Goal: Task Accomplishment & Management: Use online tool/utility

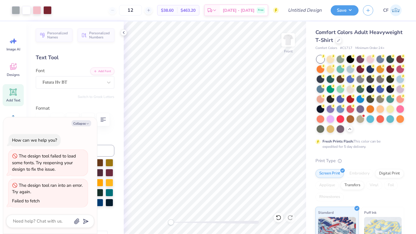
type textarea "x"
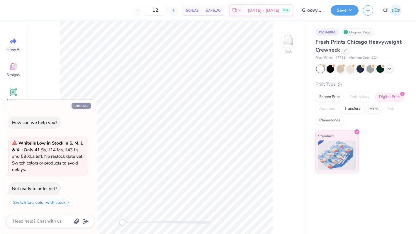
click at [88, 105] on icon "button" at bounding box center [88, 106] width 4 height 4
type textarea "x"
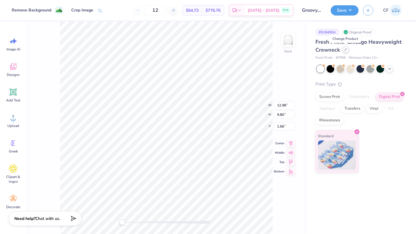
click at [344, 47] on div at bounding box center [345, 49] width 6 height 6
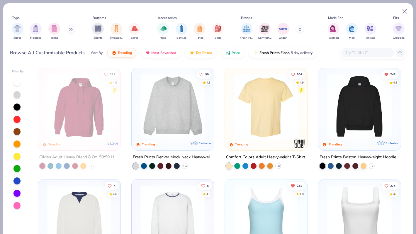
click at [71, 28] on icon at bounding box center [71, 29] width 4 height 3
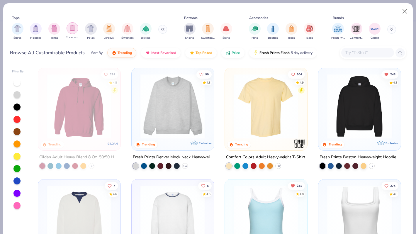
click at [73, 30] on img "filter for Crewnecks" at bounding box center [72, 28] width 6 height 7
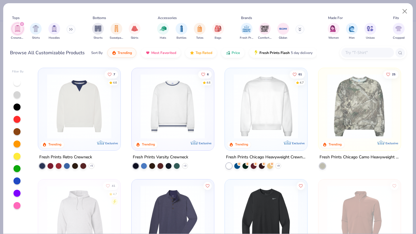
click at [69, 29] on button at bounding box center [70, 29] width 9 height 9
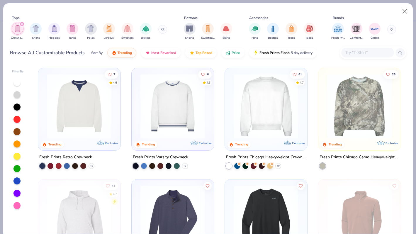
click at [179, 123] on img at bounding box center [172, 106] width 70 height 65
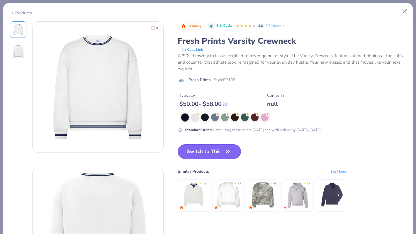
click at [205, 150] on button "Switch to This" at bounding box center [209, 151] width 64 height 15
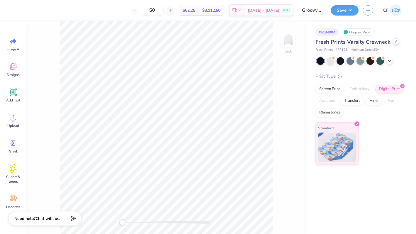
click at [395, 41] on icon at bounding box center [395, 41] width 3 height 3
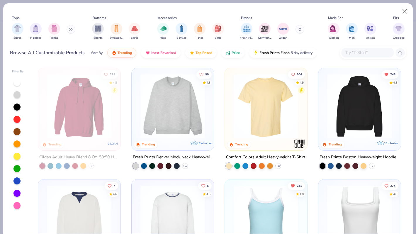
click at [68, 28] on div "Shirts Hoodies Tanks" at bounding box center [43, 32] width 67 height 22
click at [72, 29] on icon at bounding box center [71, 29] width 4 height 3
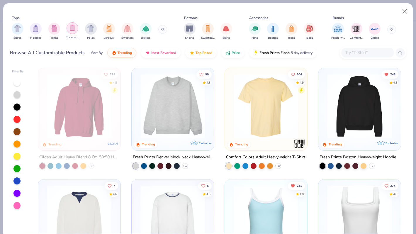
click at [72, 31] on img "filter for Crewnecks" at bounding box center [72, 28] width 6 height 7
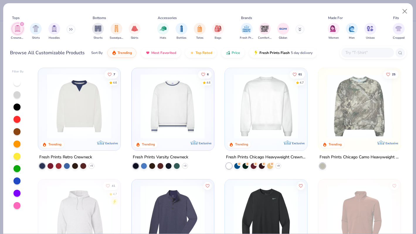
click at [68, 30] on button at bounding box center [70, 29] width 9 height 9
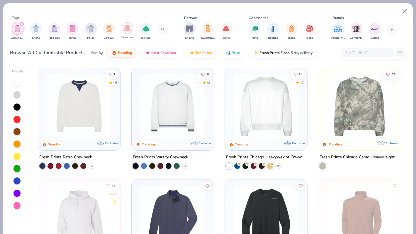
click at [126, 29] on img "filter for Sweaters" at bounding box center [127, 28] width 7 height 7
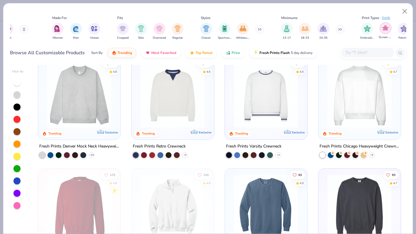
scroll to position [0, 296]
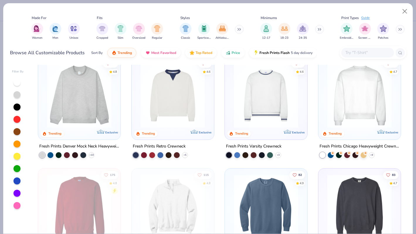
click at [402, 30] on button at bounding box center [399, 29] width 9 height 9
click at [397, 28] on div "filter for Digital Print" at bounding box center [401, 28] width 12 height 12
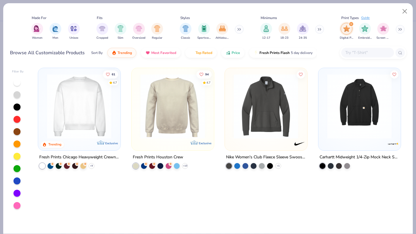
click at [347, 28] on img "filter for Digital Print" at bounding box center [346, 28] width 7 height 7
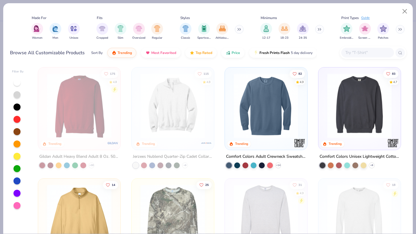
scroll to position [110, 0]
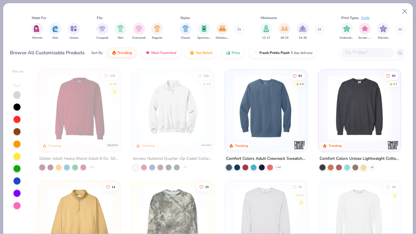
click at [324, 115] on img at bounding box center [288, 107] width 70 height 65
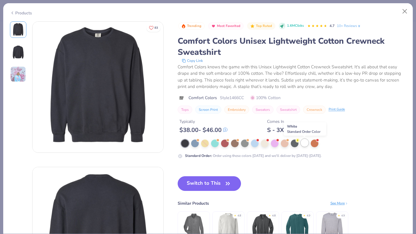
click at [307, 144] on div at bounding box center [304, 143] width 8 height 8
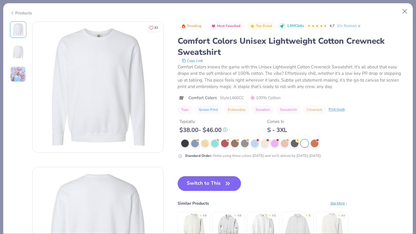
click at [191, 187] on button "Switch to This" at bounding box center [209, 183] width 64 height 15
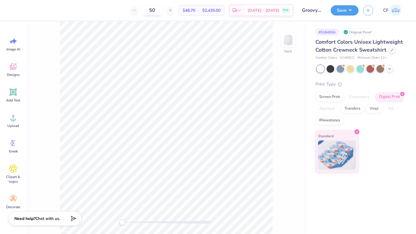
click at [162, 13] on input "50" at bounding box center [152, 10] width 23 height 11
click at [159, 12] on input "50" at bounding box center [152, 10] width 23 height 11
type input "12"
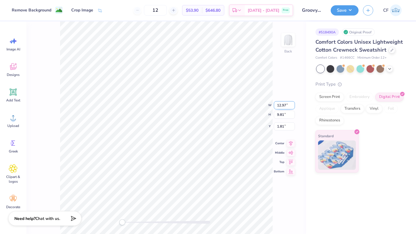
click at [281, 107] on input "12.97" at bounding box center [284, 105] width 21 height 8
type input "8.01"
type input "6.05"
click at [281, 119] on input "3.69" at bounding box center [284, 121] width 21 height 8
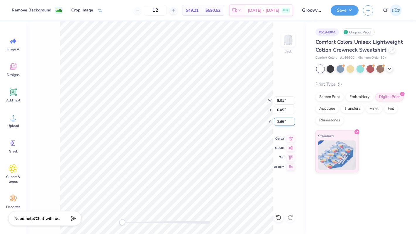
click at [281, 119] on input "3.69" at bounding box center [284, 121] width 21 height 8
type input "3"
click at [289, 136] on icon at bounding box center [290, 137] width 8 height 7
click at [351, 58] on span "# 1466CC" at bounding box center [347, 57] width 14 height 5
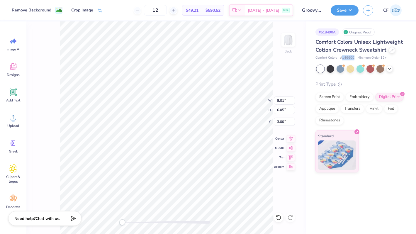
click at [349, 58] on span "# 1466CC" at bounding box center [347, 57] width 14 height 5
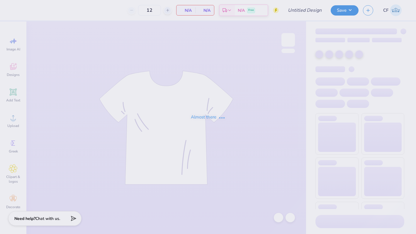
type input "COB Bid Day"
type input "24"
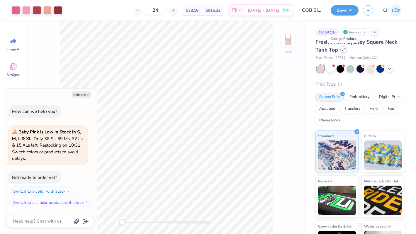
click at [342, 49] on icon at bounding box center [343, 49] width 3 height 3
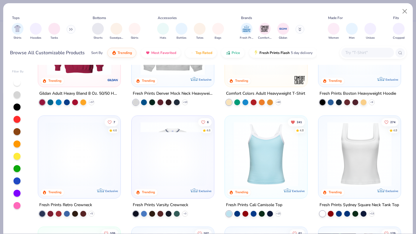
scroll to position [90, 0]
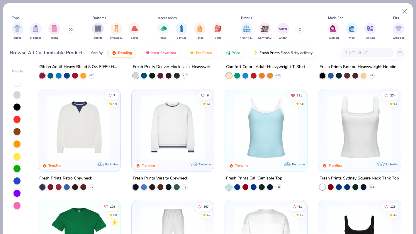
click at [250, 150] on img at bounding box center [265, 127] width 70 height 65
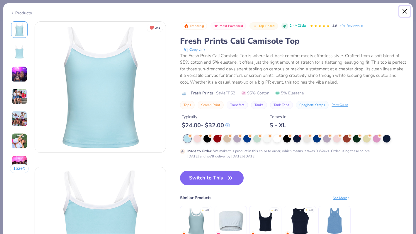
click at [407, 10] on button "Close" at bounding box center [404, 11] width 11 height 11
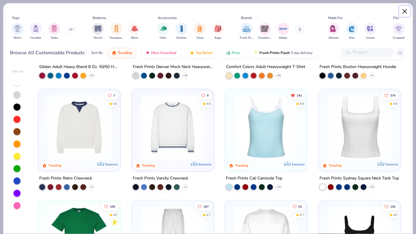
click at [407, 10] on button "Close" at bounding box center [404, 11] width 11 height 11
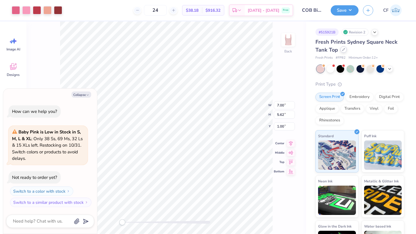
click at [342, 51] on div at bounding box center [343, 49] width 6 height 6
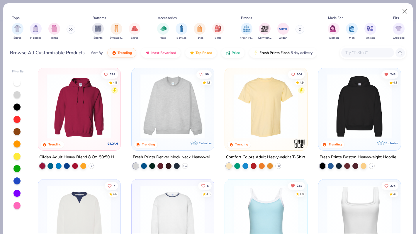
click at [279, 196] on img at bounding box center [265, 217] width 70 height 65
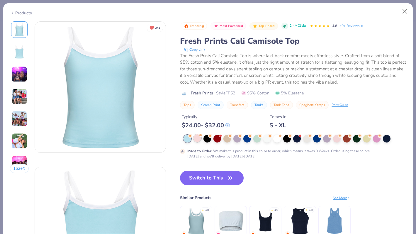
click at [198, 139] on div at bounding box center [197, 138] width 8 height 8
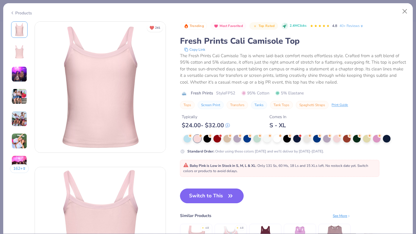
click at [207, 196] on button "Switch to This" at bounding box center [212, 195] width 64 height 15
type textarea "x"
type input "50"
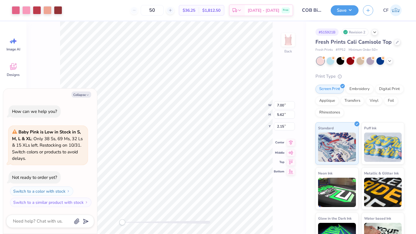
click at [288, 144] on icon at bounding box center [290, 142] width 8 height 7
type textarea "x"
click at [279, 123] on input "2.15" at bounding box center [284, 121] width 21 height 8
type input "1"
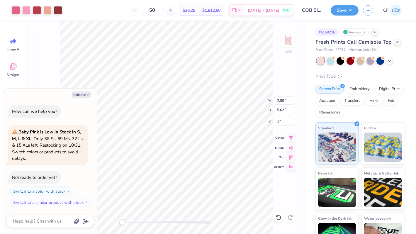
click at [288, 138] on icon at bounding box center [290, 137] width 8 height 7
click at [348, 12] on button "Save" at bounding box center [344, 9] width 28 height 10
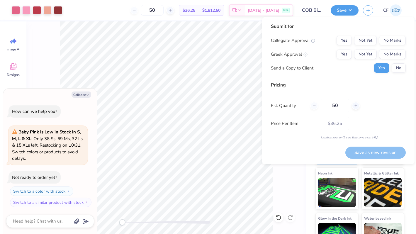
click at [398, 46] on div "Collegiate Approval Yes Not Yet No Marks Greek Approval Yes Not Yet No Marks Se…" at bounding box center [338, 54] width 135 height 37
click at [398, 44] on button "No Marks" at bounding box center [392, 40] width 27 height 9
click at [342, 57] on button "Yes" at bounding box center [343, 53] width 15 height 9
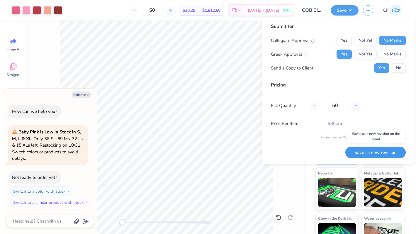
click at [359, 150] on button "Save as new revision" at bounding box center [375, 152] width 60 height 12
type textarea "x"
type input "– –"
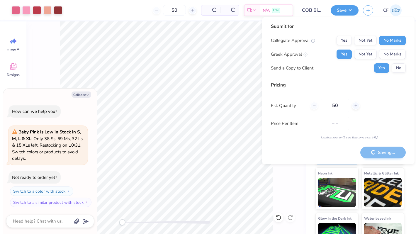
type textarea "x"
type input "$36.25"
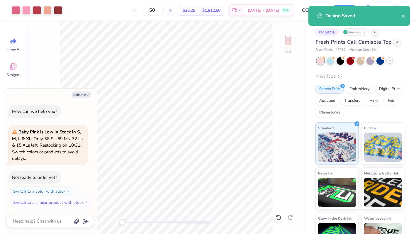
click at [390, 58] on icon at bounding box center [389, 60] width 5 height 5
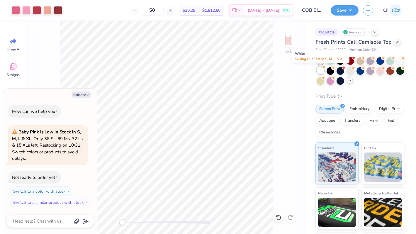
click at [322, 69] on div at bounding box center [320, 70] width 8 height 8
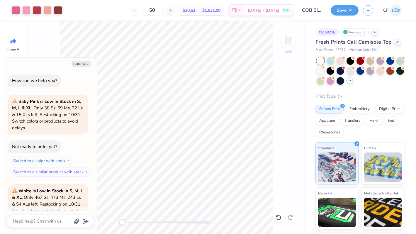
scroll to position [59, 0]
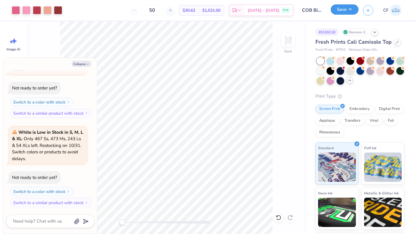
click at [348, 13] on button "Save" at bounding box center [344, 9] width 28 height 10
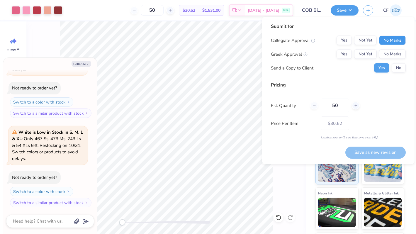
click at [387, 38] on button "No Marks" at bounding box center [392, 40] width 27 height 9
click at [344, 54] on button "Yes" at bounding box center [343, 53] width 15 height 9
click at [359, 152] on button "Save as new revision" at bounding box center [375, 152] width 60 height 12
type textarea "x"
type input "– –"
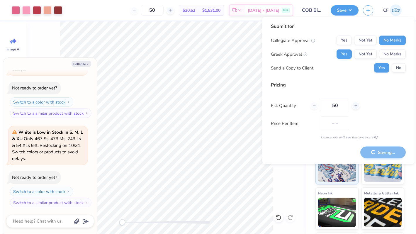
type textarea "x"
type input "$30.62"
type textarea "x"
